Goal: Task Accomplishment & Management: Complete application form

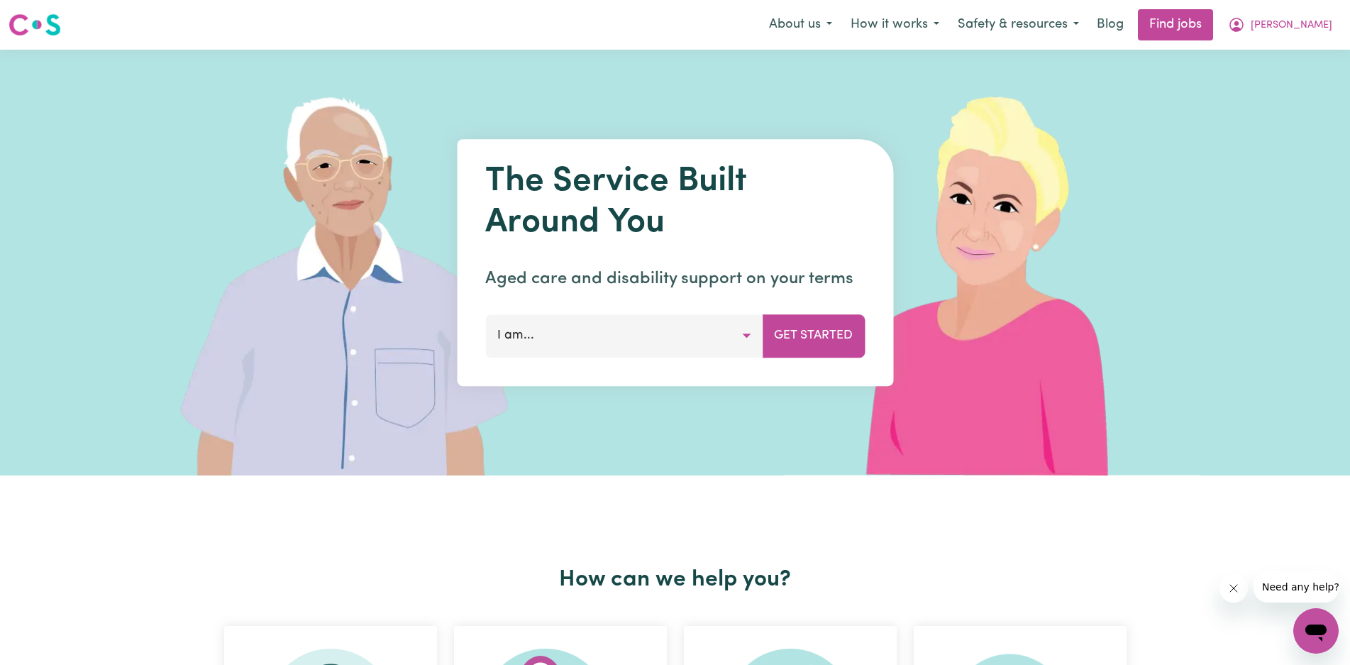
click at [744, 336] on button "I am..." at bounding box center [623, 335] width 277 height 43
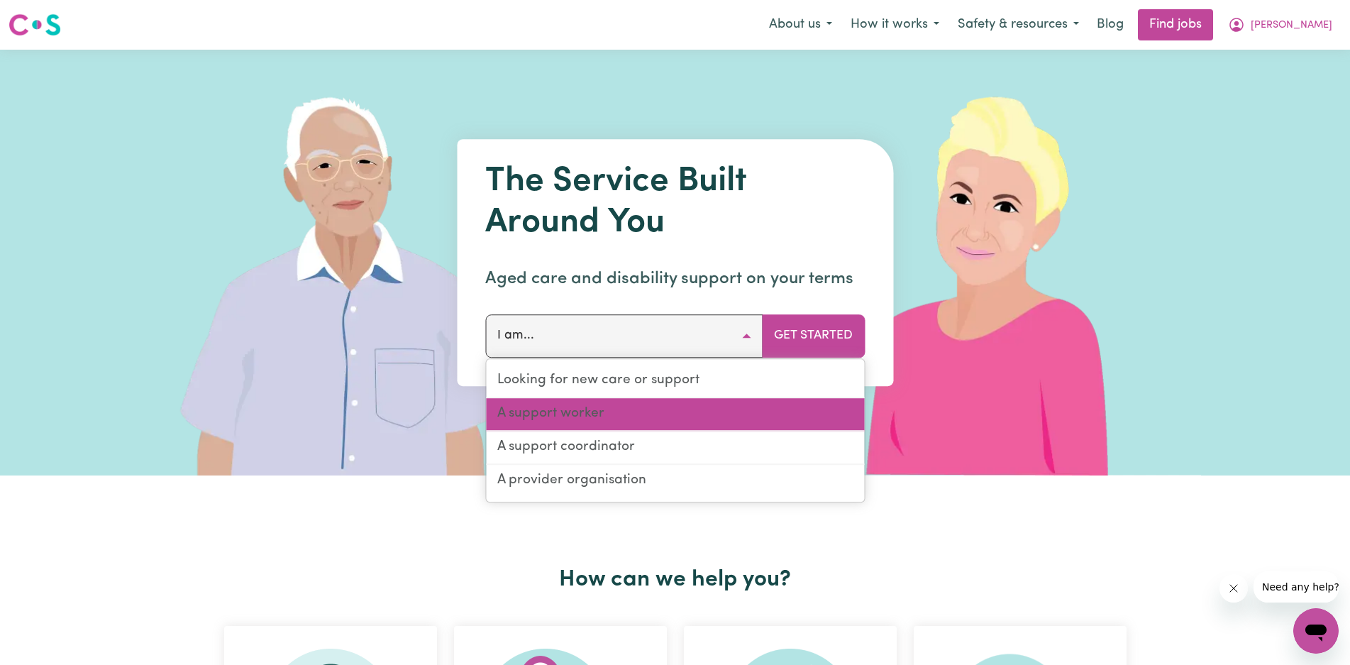
click at [675, 417] on link "A support worker" at bounding box center [675, 414] width 378 height 33
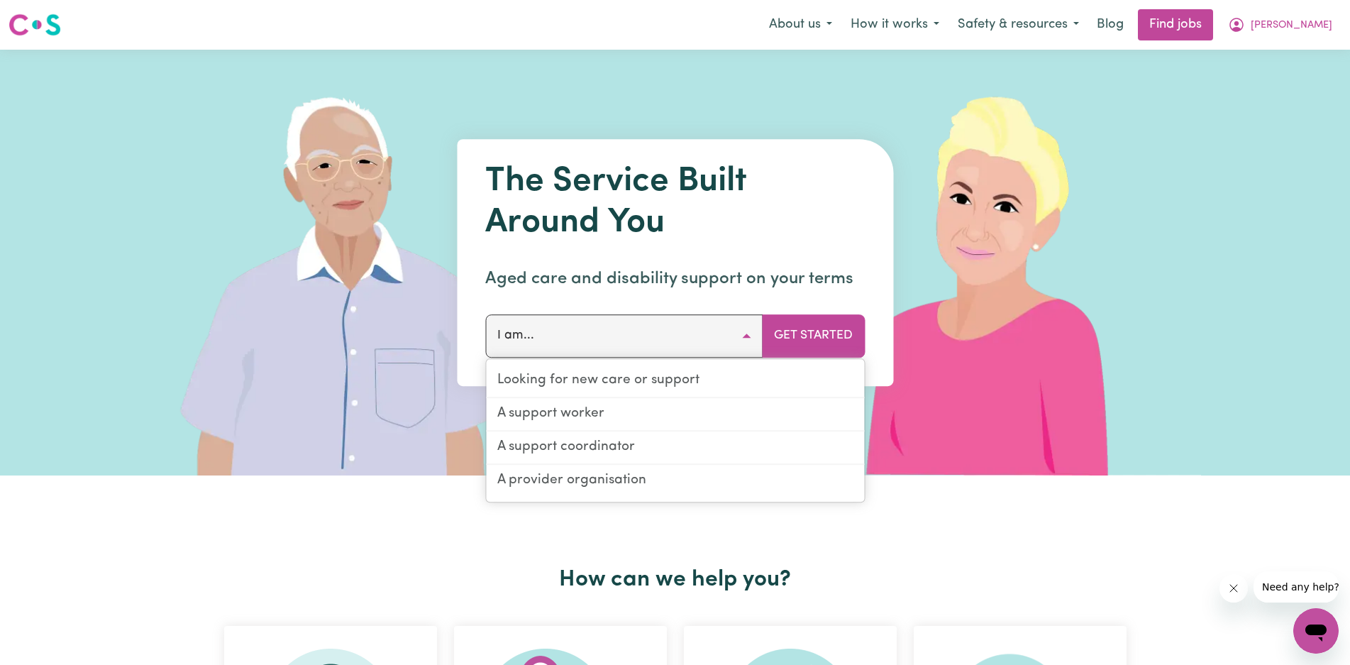
click at [0, 0] on div at bounding box center [0, 0] width 0 height 0
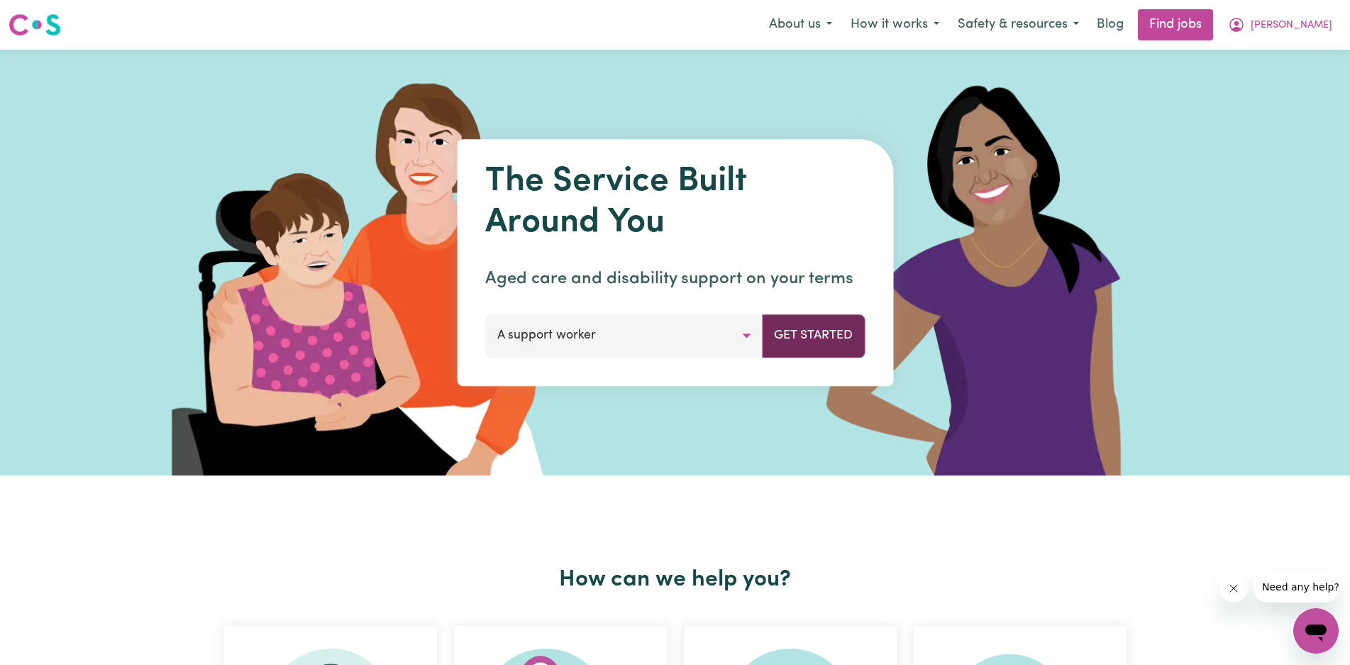
click at [821, 332] on button "Get Started" at bounding box center [813, 335] width 103 height 43
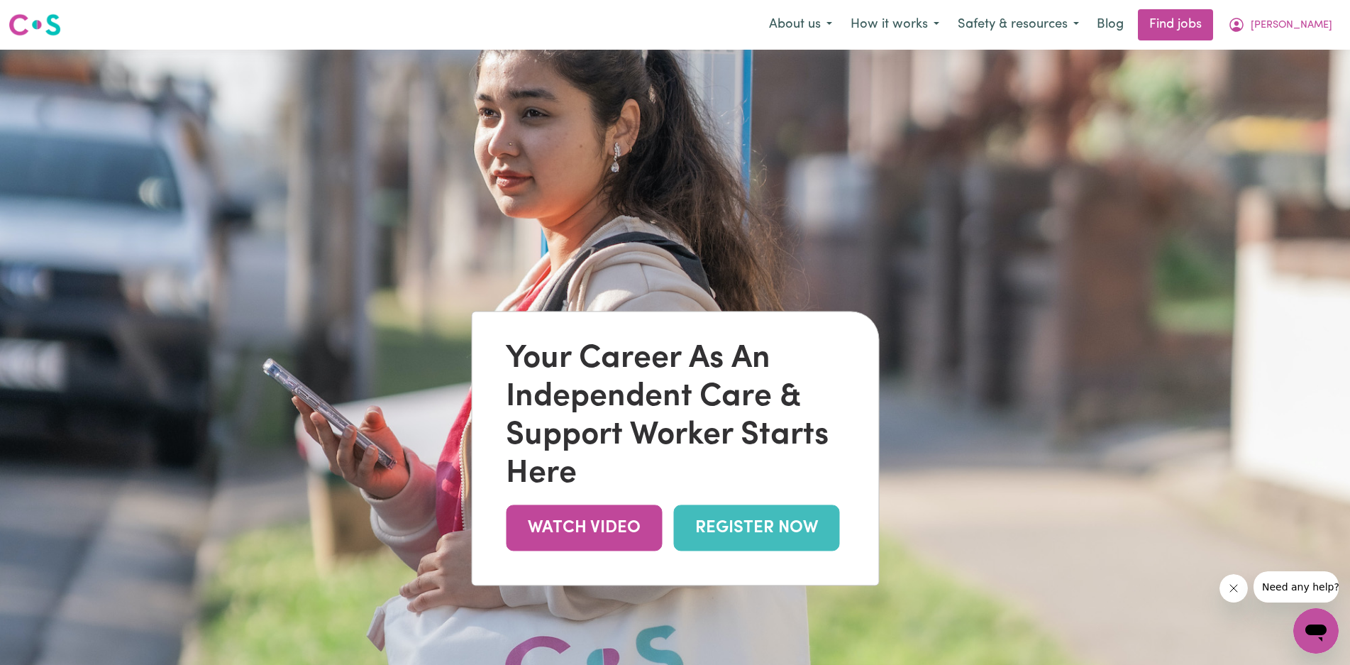
click at [758, 520] on link "REGISTER NOW" at bounding box center [756, 528] width 166 height 46
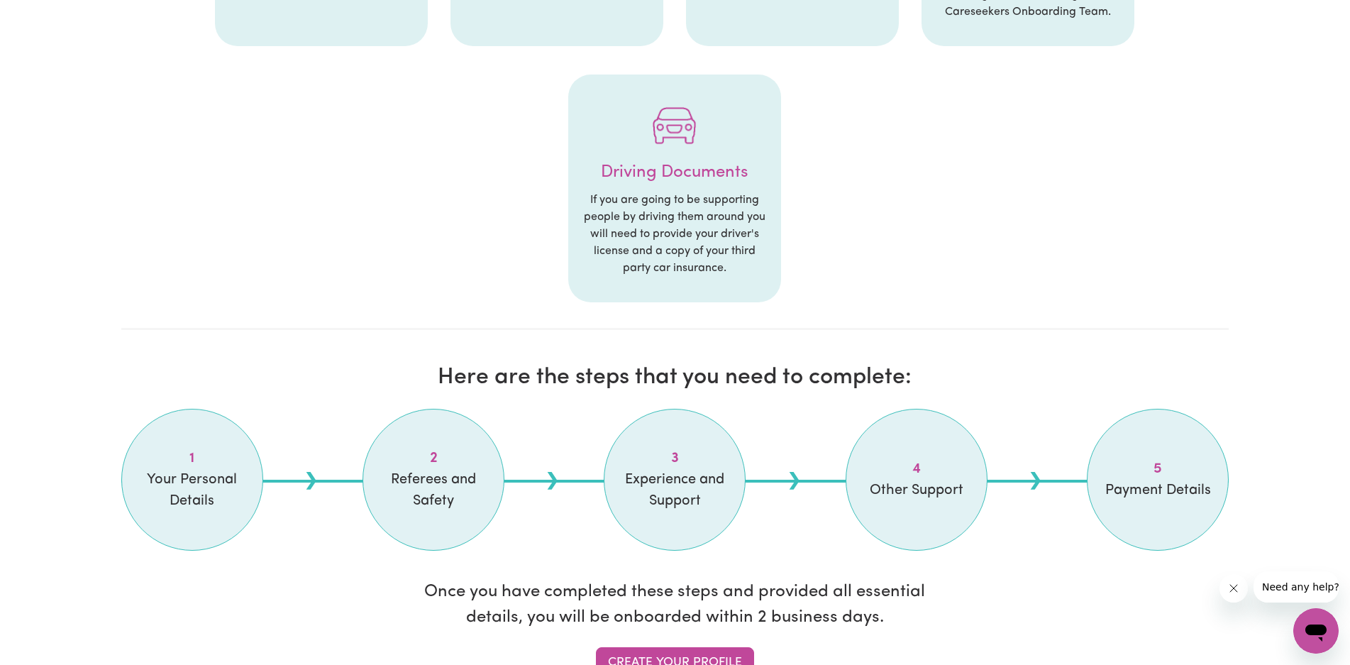
scroll to position [993, 0]
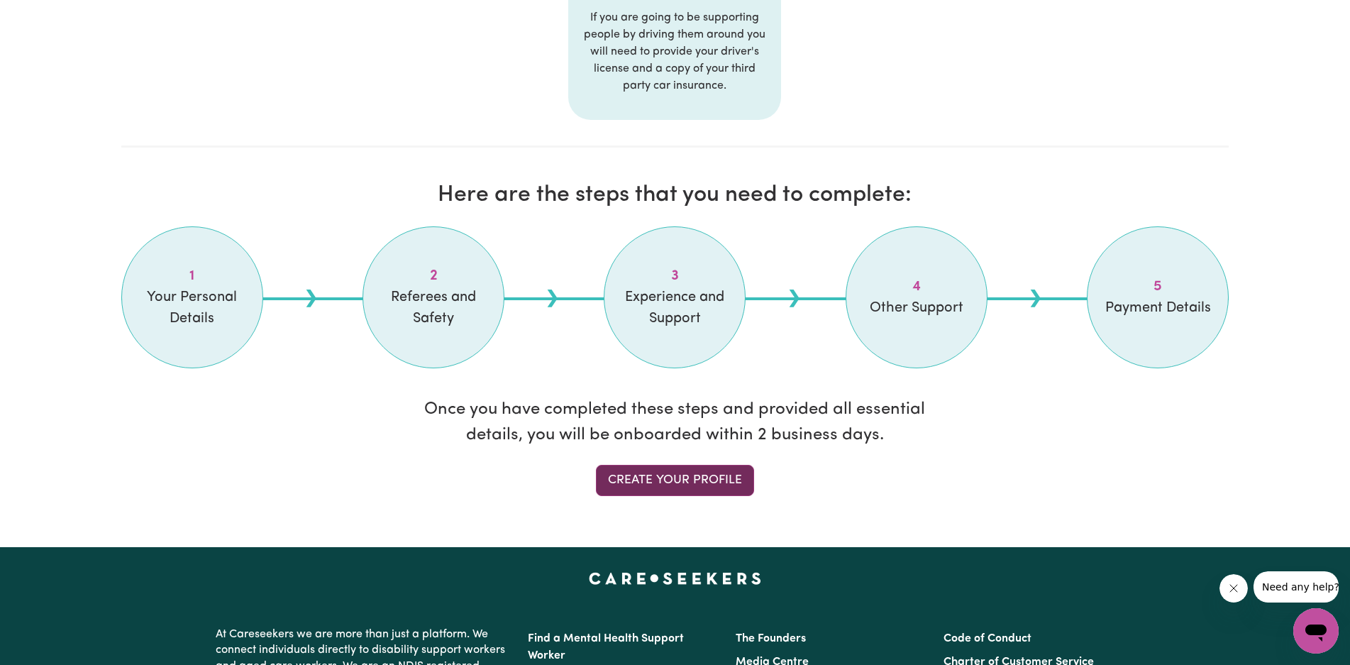
click at [662, 482] on link "Create your profile" at bounding box center [675, 480] width 158 height 31
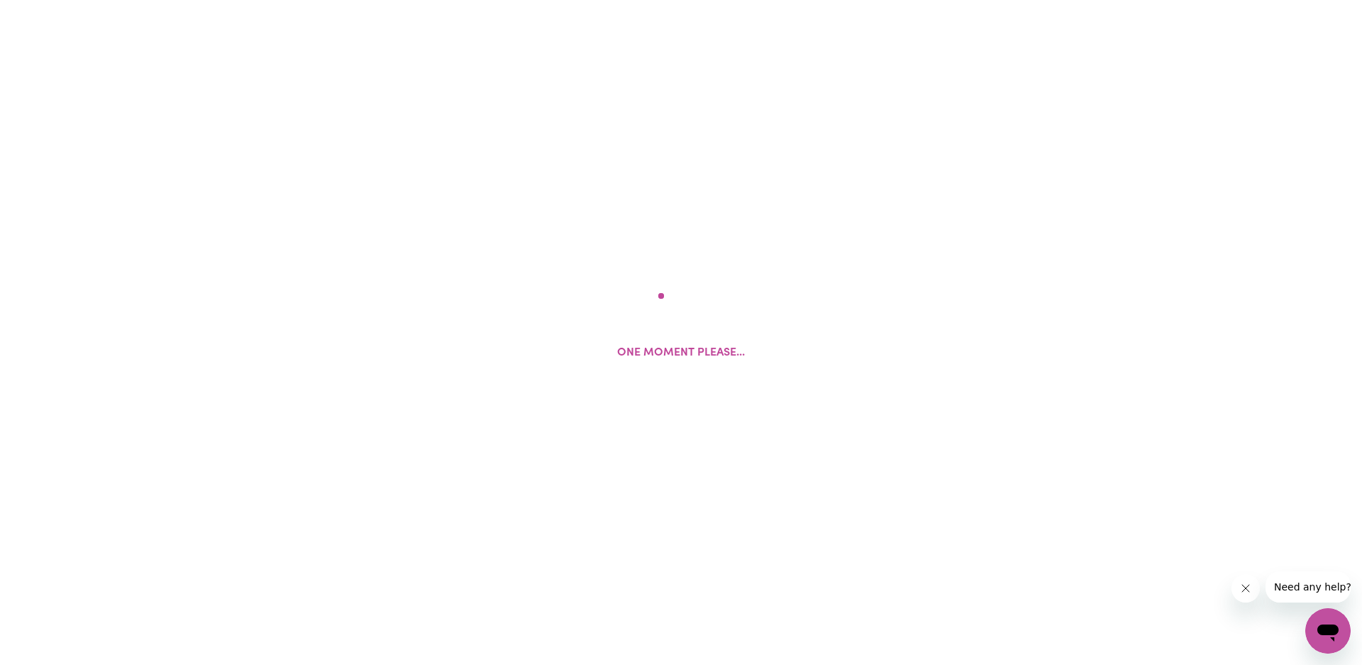
select select "[DEMOGRAPHIC_DATA]"
select select "[DEMOGRAPHIC_DATA] Citizen"
select select "Studying a healthcare related degree or qualification"
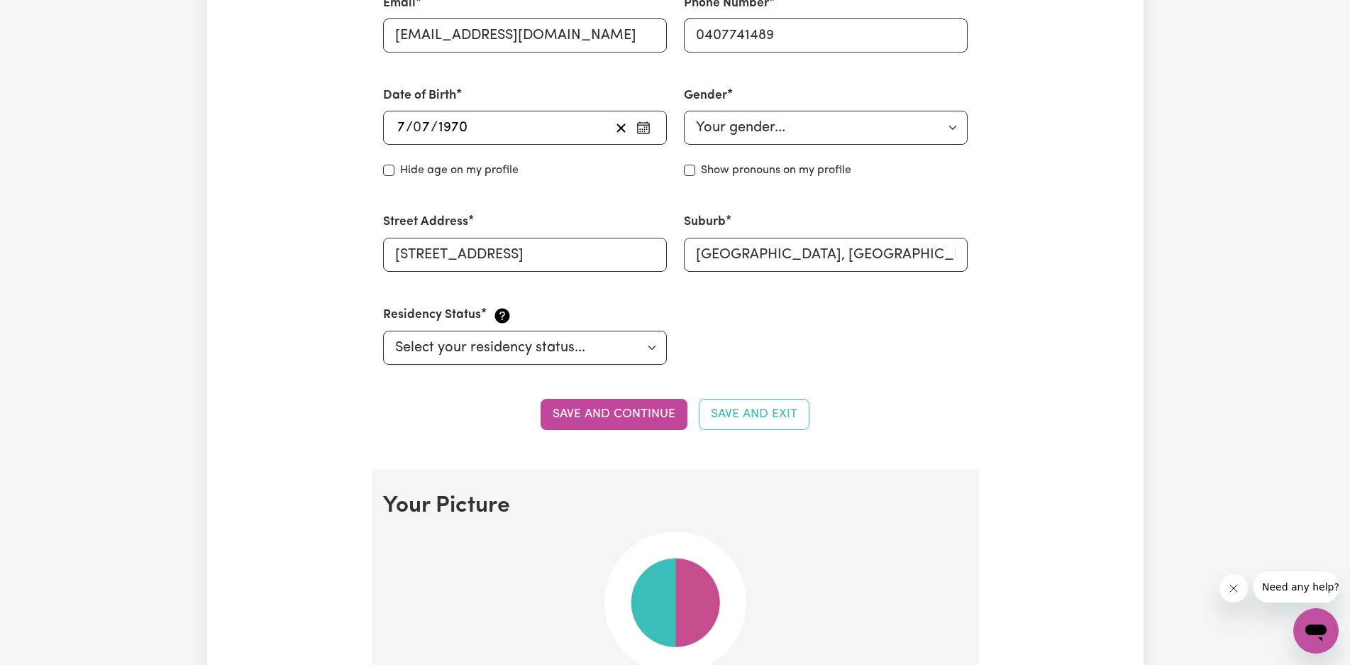
scroll to position [567, 0]
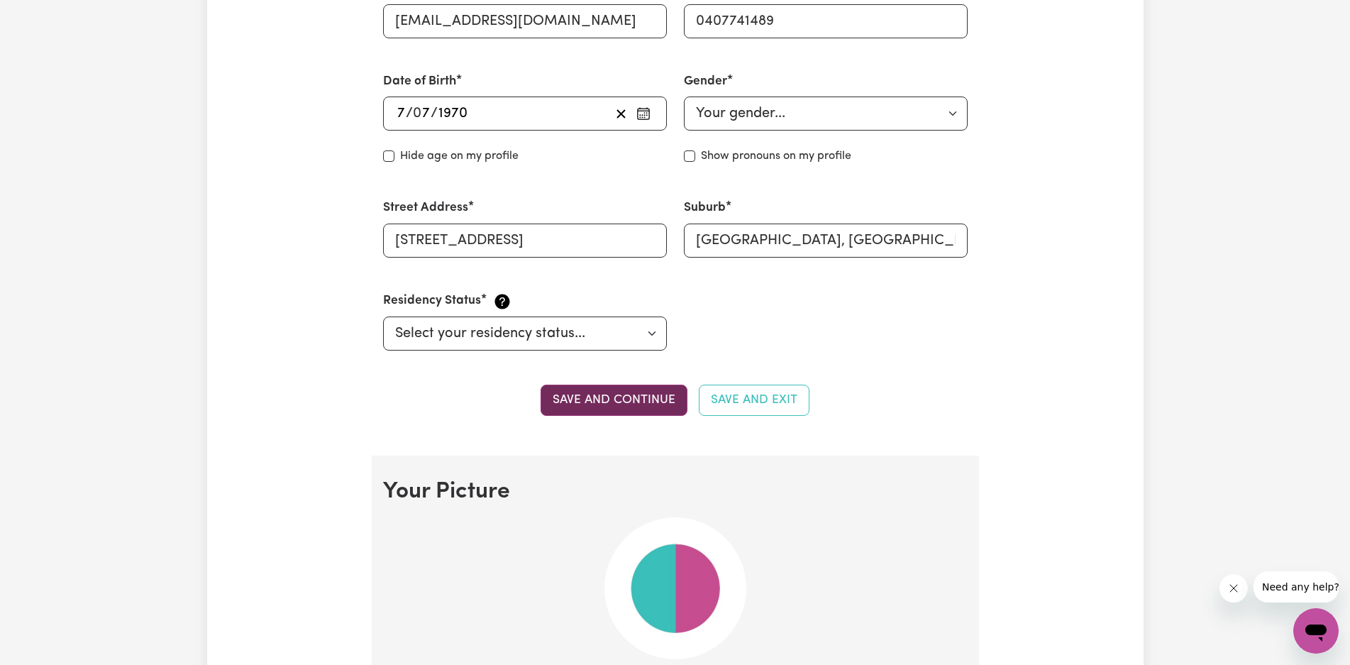
click at [628, 406] on button "Save and continue" at bounding box center [613, 399] width 147 height 31
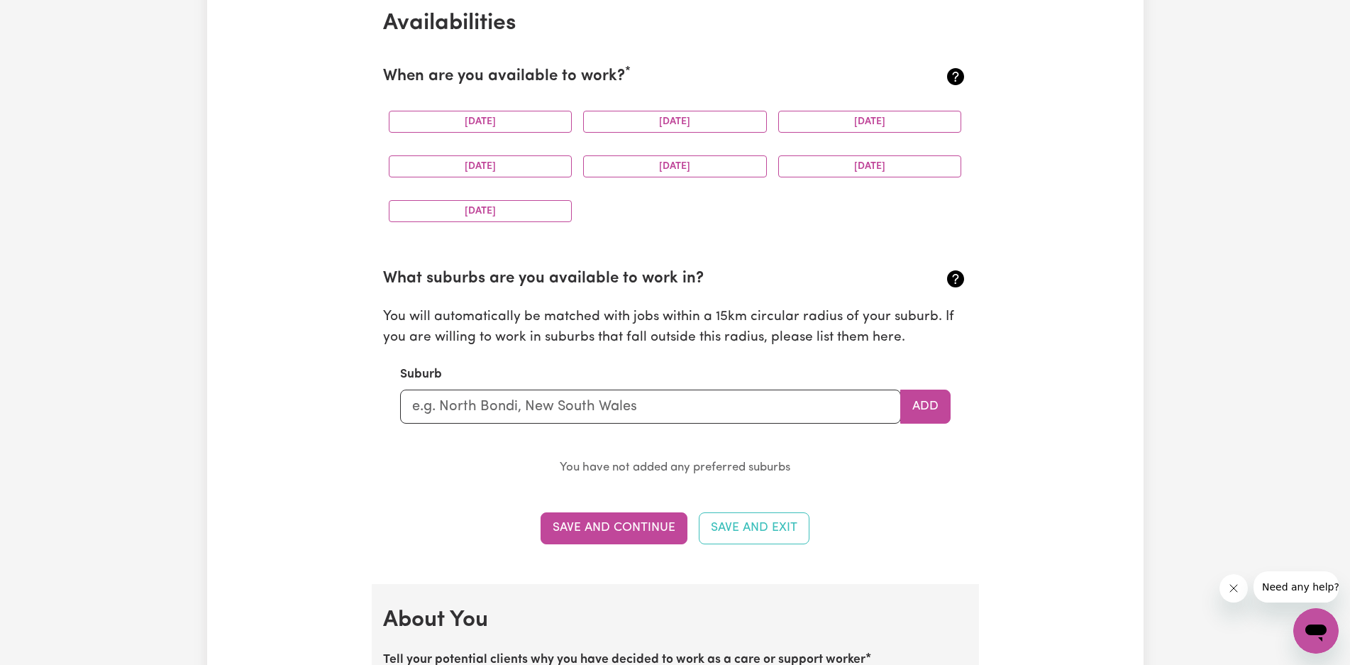
scroll to position [1401, 0]
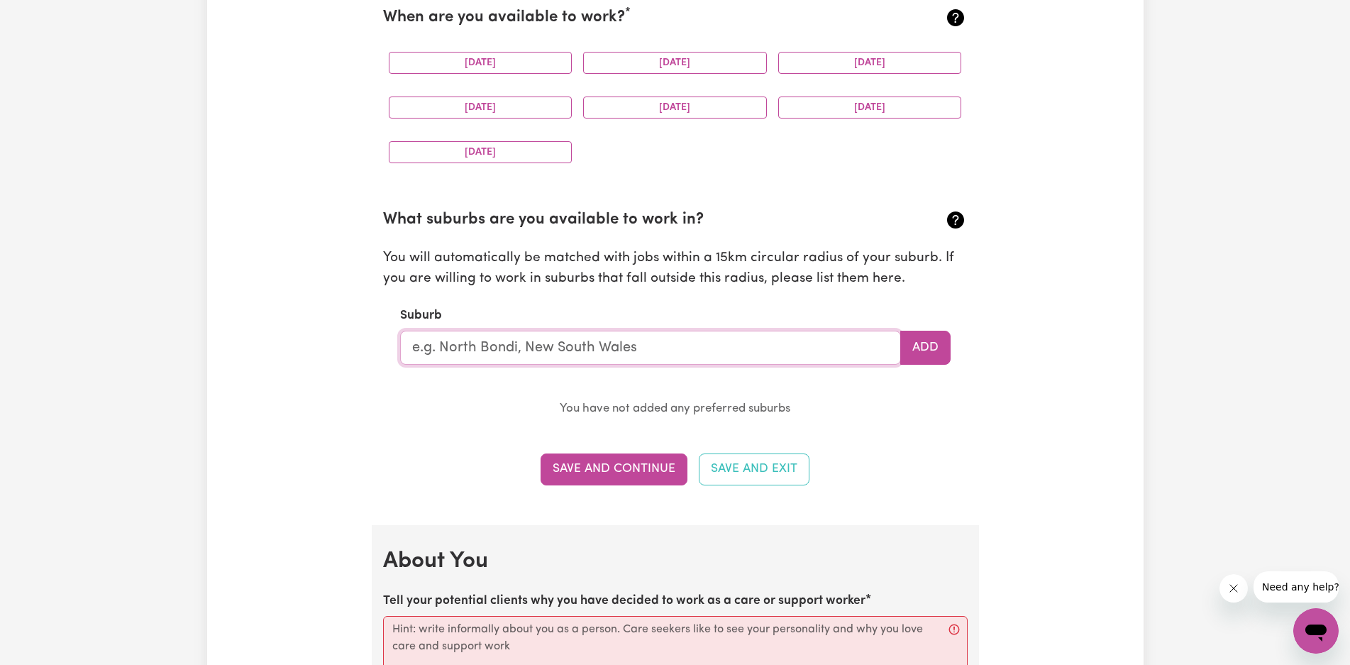
click at [479, 336] on input "text" at bounding box center [650, 348] width 501 height 34
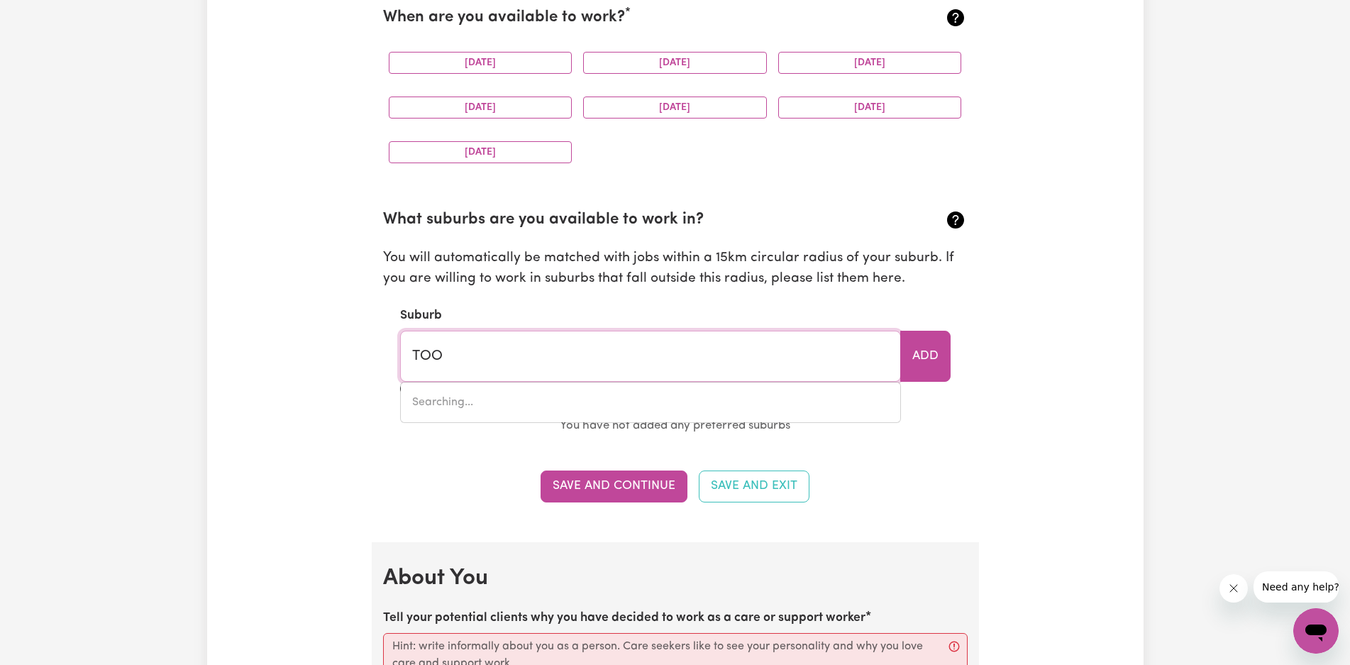
type input "TOOW"
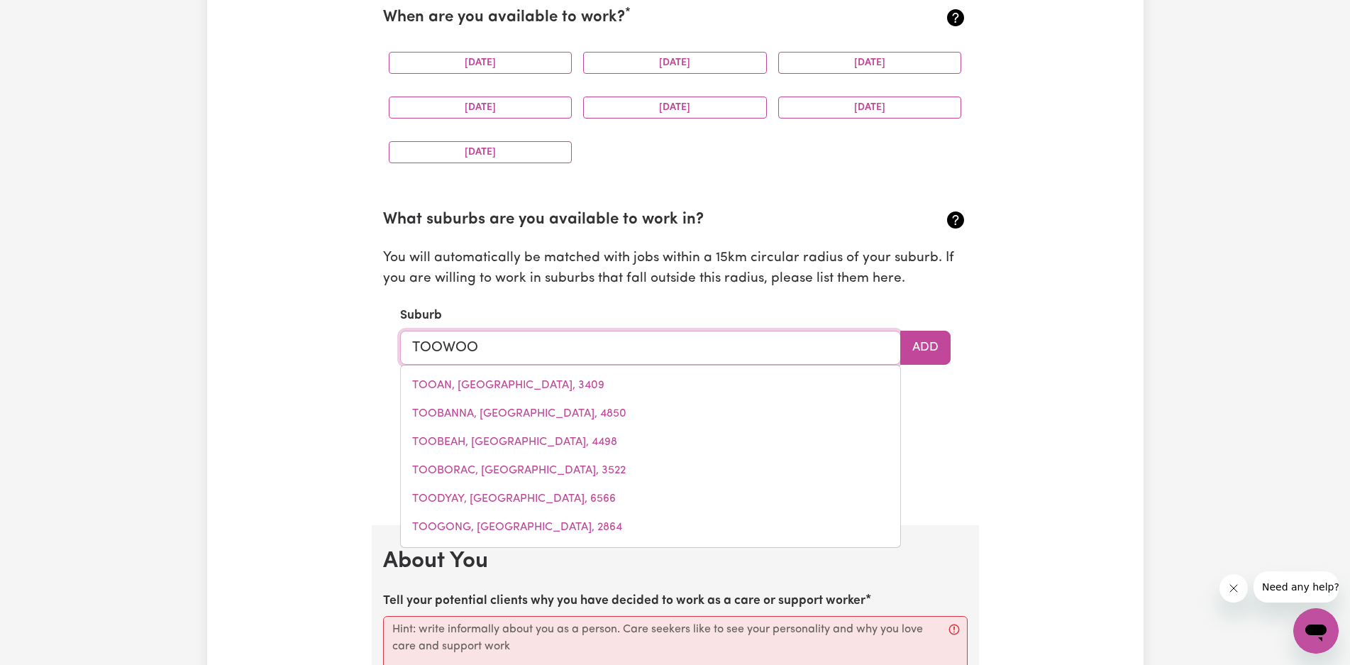
type input "TOOWOOM"
type input "TOOWOOMBA, [GEOGRAPHIC_DATA], 4350"
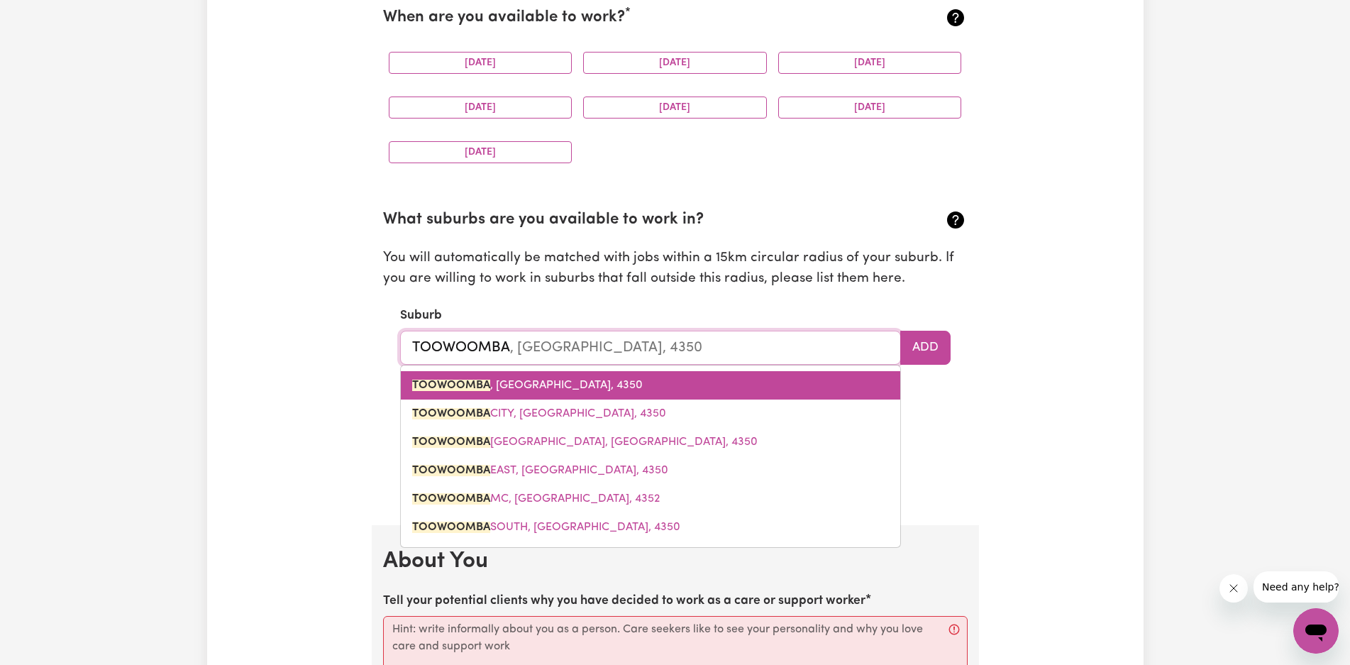
click at [509, 395] on link "TOOWOOMBA , [GEOGRAPHIC_DATA], 4350" at bounding box center [650, 385] width 499 height 28
type input "TOOWOOMBA, [GEOGRAPHIC_DATA], 4350"
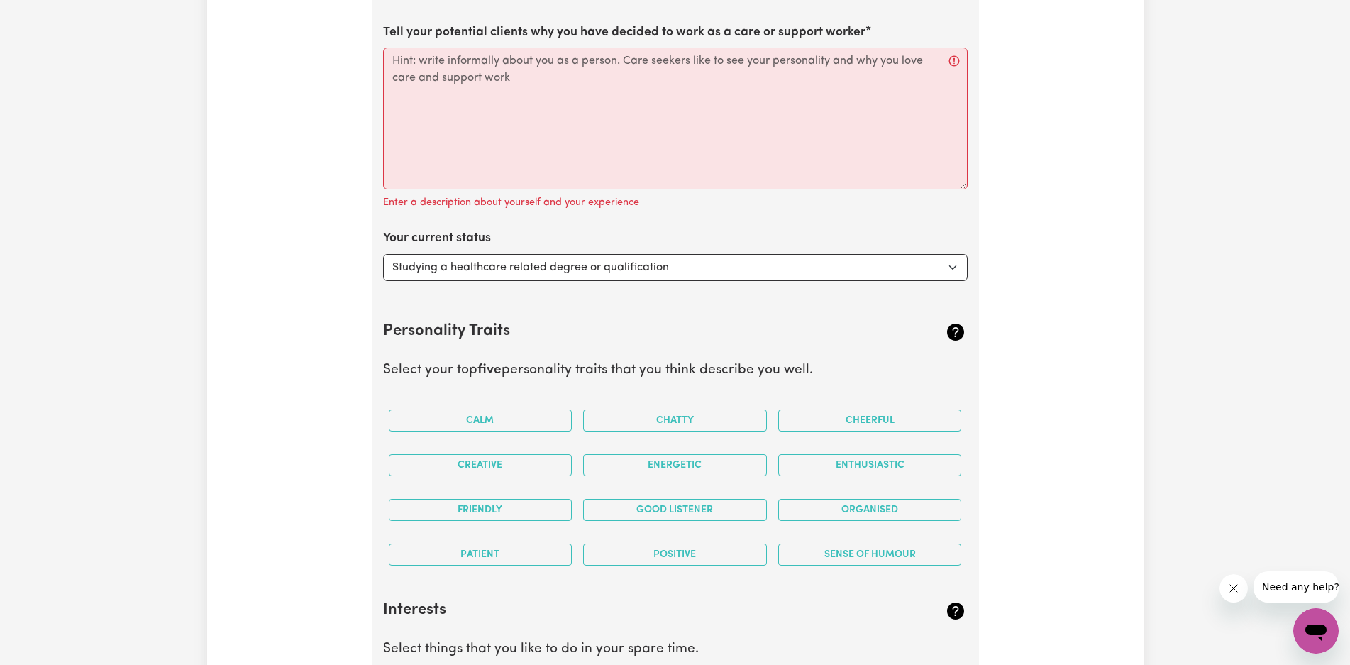
scroll to position [1968, 0]
type input "TOOWOOMBA, [GEOGRAPHIC_DATA], 4350"
